Goal: Navigation & Orientation: Find specific page/section

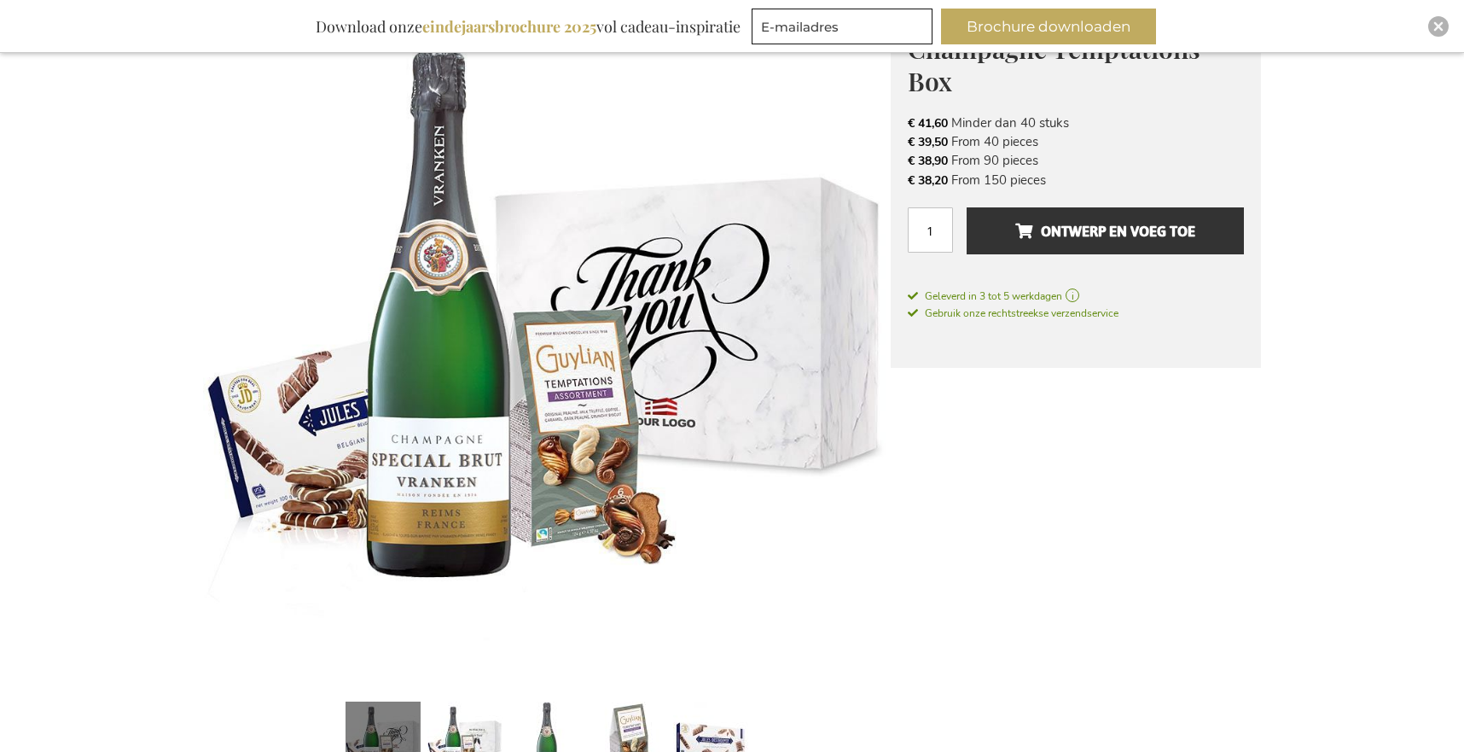
scroll to position [276, 0]
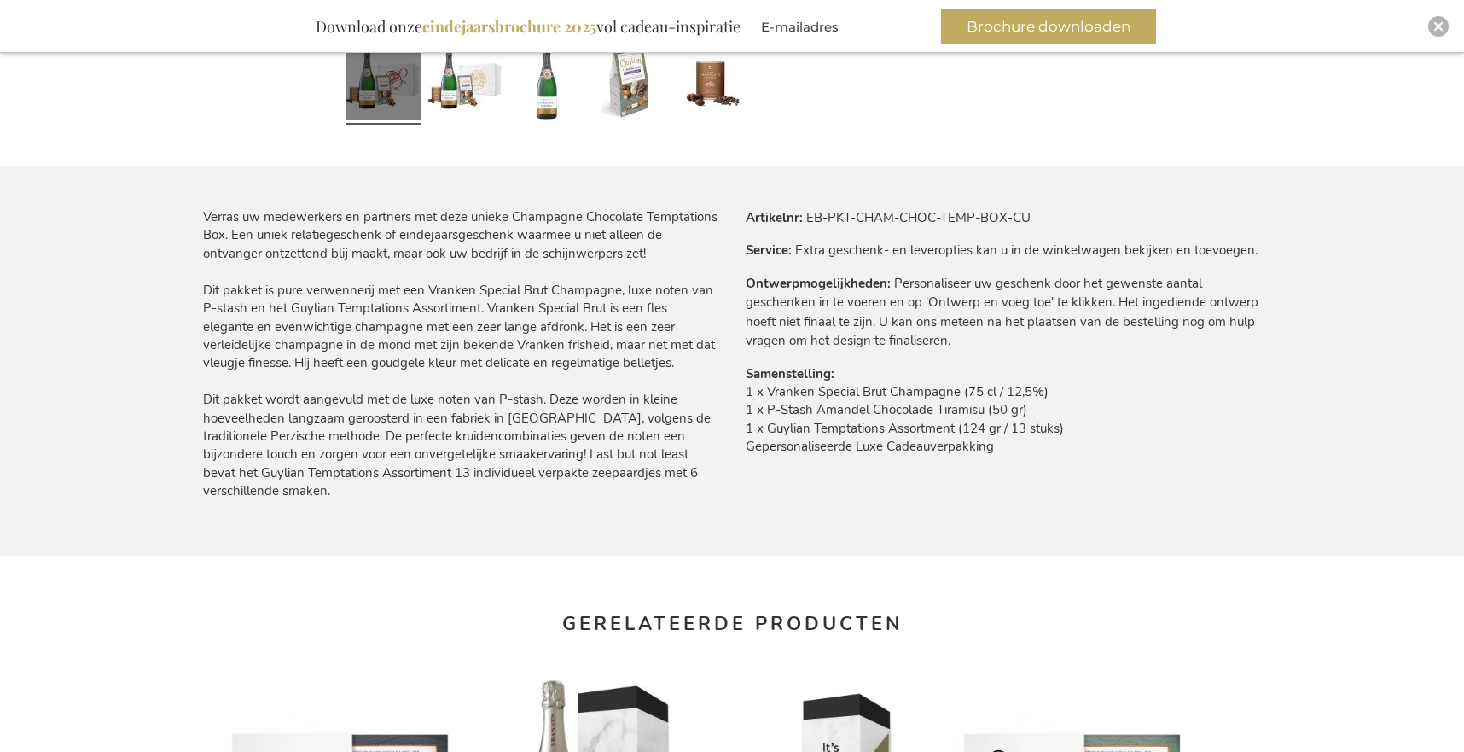
scroll to position [2406, 0]
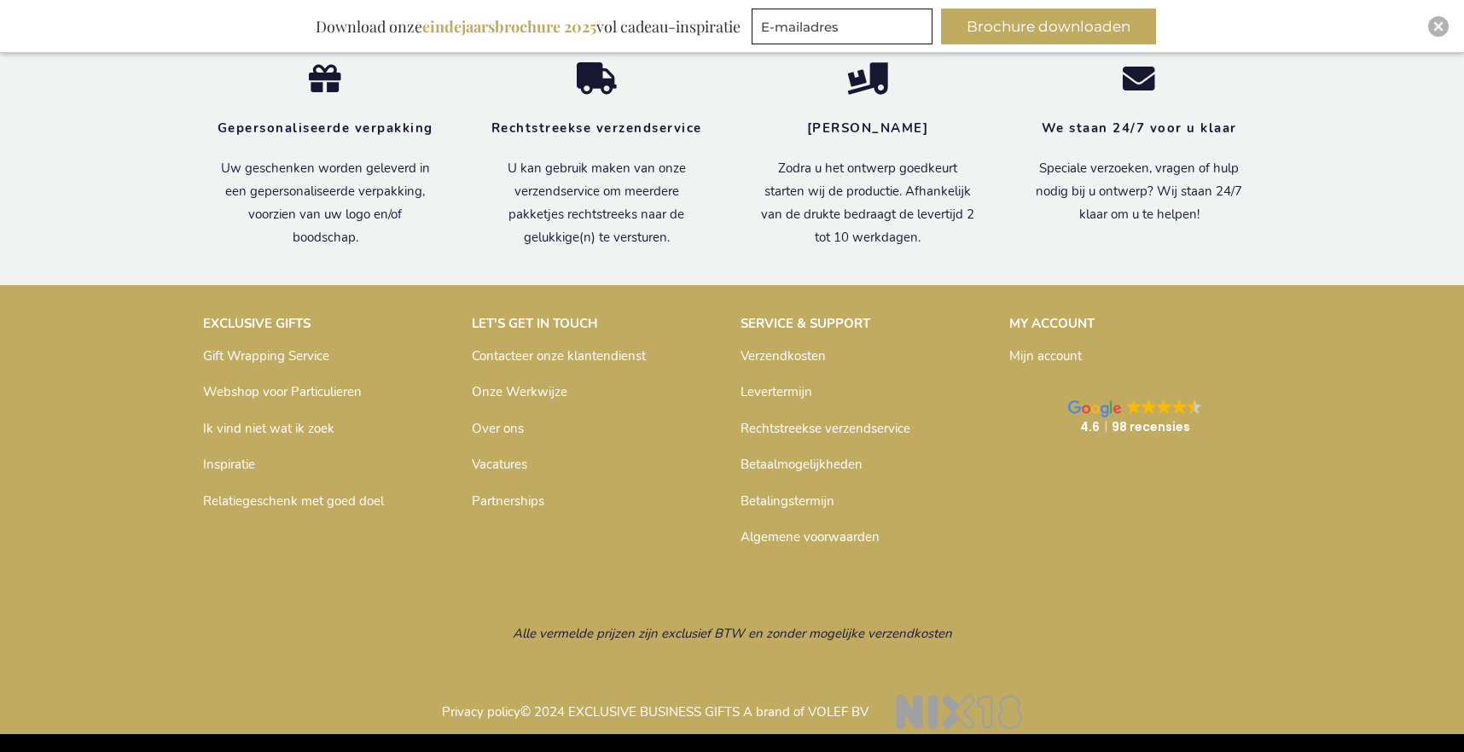
click at [826, 429] on link "Rechtstreekse verzendservice" at bounding box center [825, 428] width 170 height 17
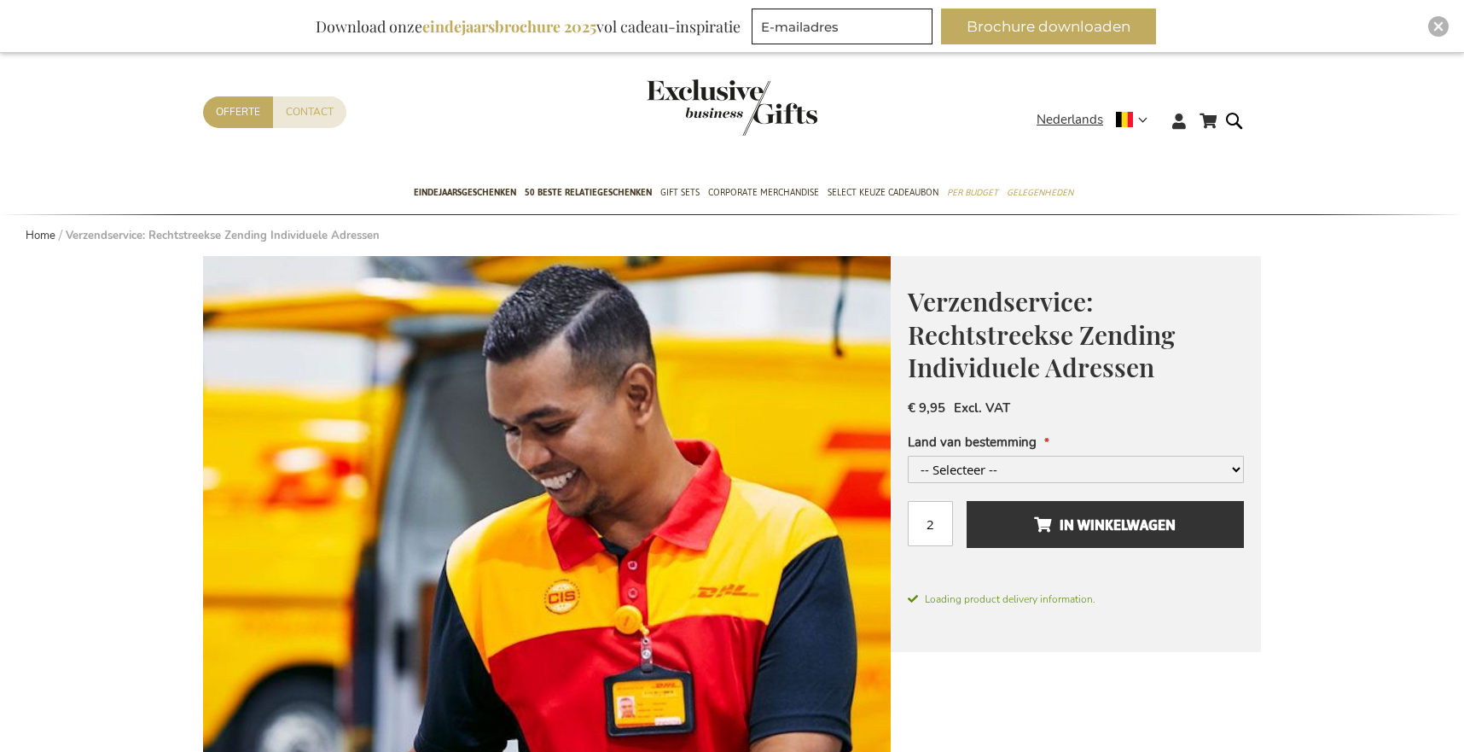
click at [1077, 92] on header "Winkelwagen Winkelwagen Sluiten U heeft geen product(en) in uw winkelwagen. Ga …" at bounding box center [732, 100] width 1464 height 144
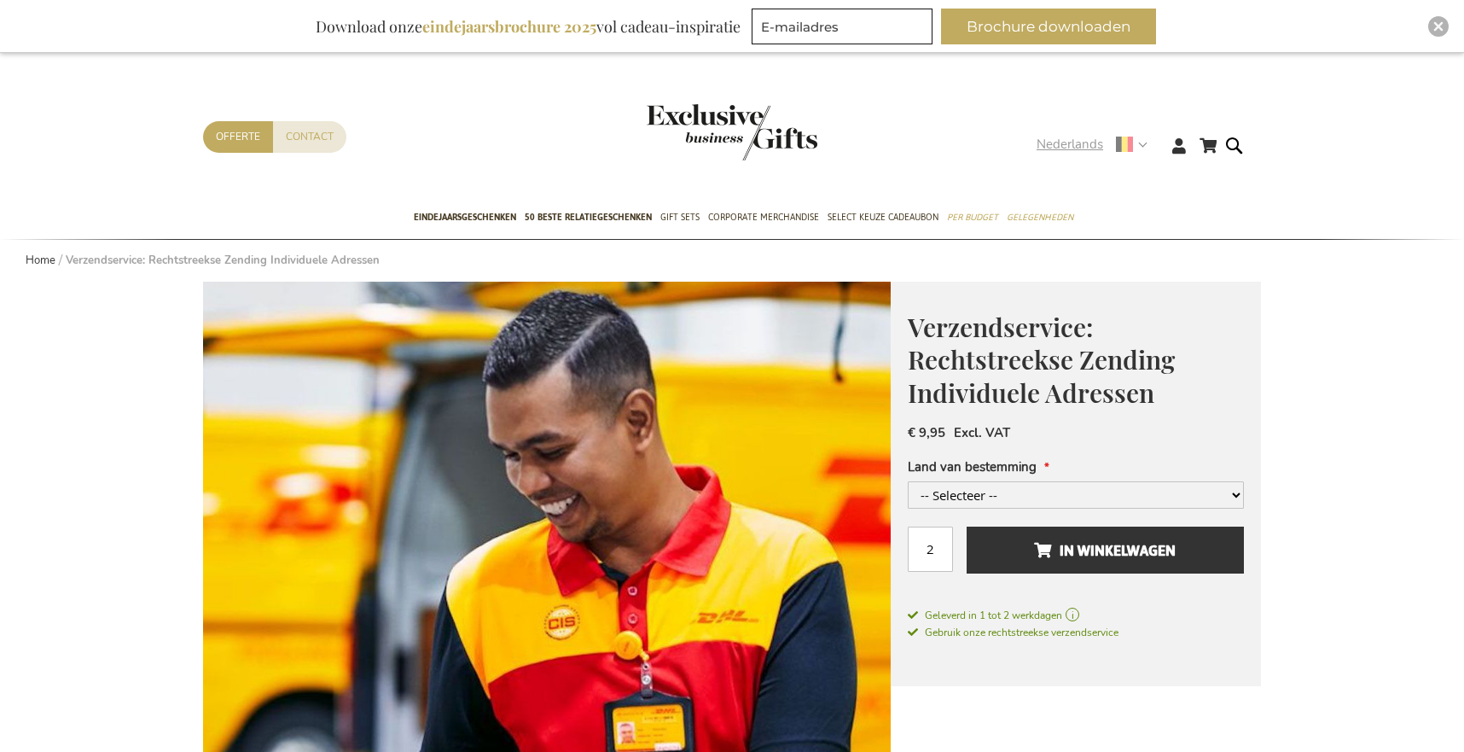
click at [1073, 142] on span "Nederlands" at bounding box center [1069, 145] width 67 height 20
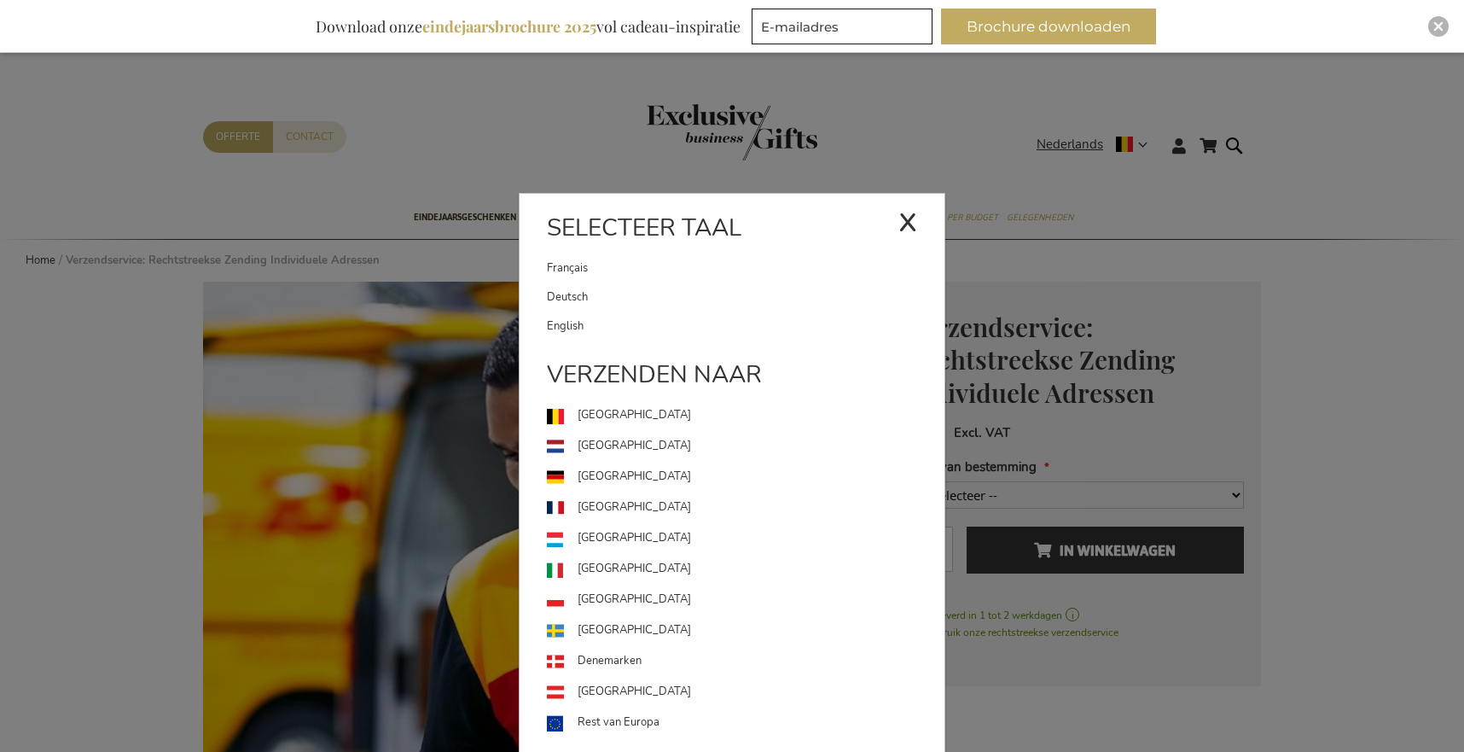
drag, startPoint x: 642, startPoint y: 334, endPoint x: 671, endPoint y: 329, distance: 28.6
click at [642, 334] on link "English" at bounding box center [746, 325] width 398 height 29
